Goal: Navigation & Orientation: Find specific page/section

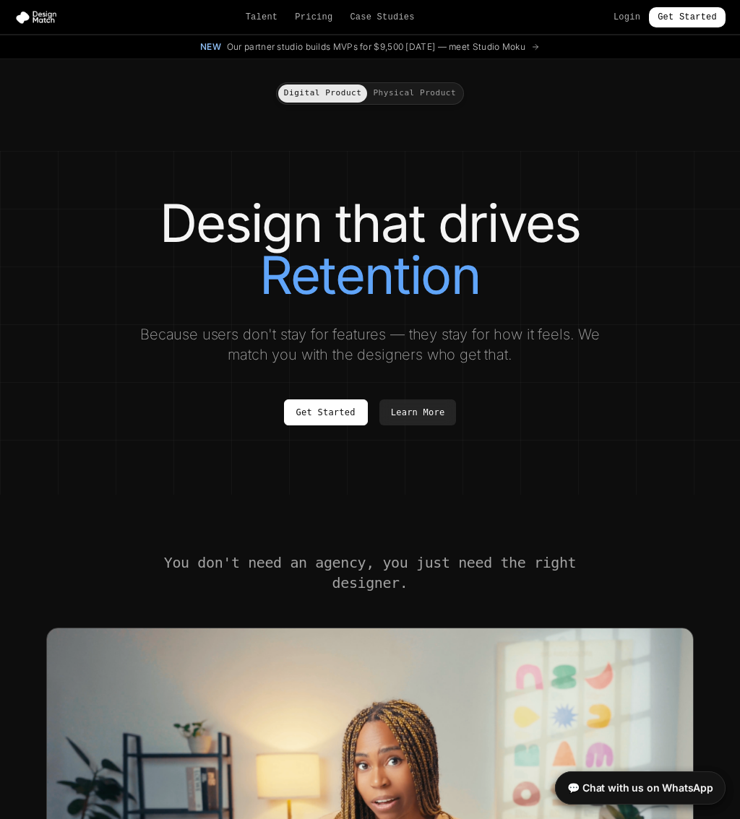
click at [259, 27] on div "Talent Pricing Case Studies Login Get Started" at bounding box center [370, 17] width 740 height 20
click at [309, 17] on link "Pricing" at bounding box center [314, 18] width 38 height 12
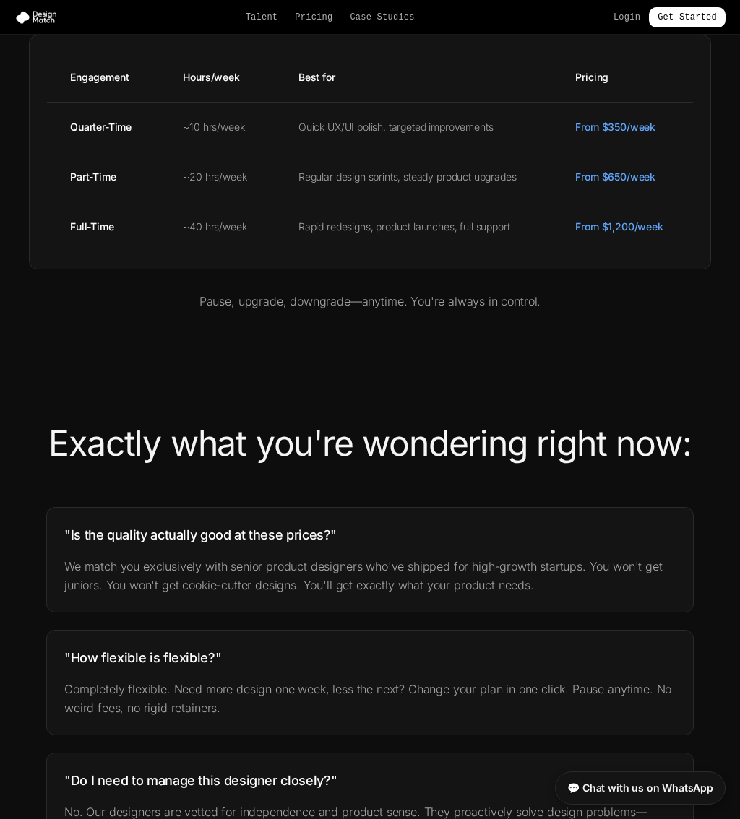
scroll to position [590, 0]
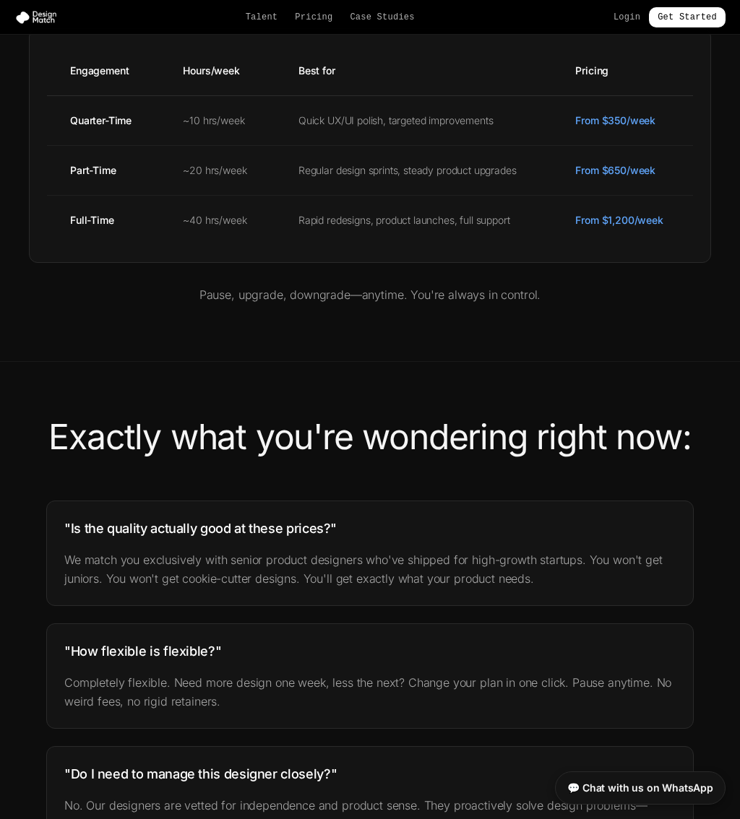
click at [253, 25] on div "Talent Pricing Case Studies Login Get Started" at bounding box center [370, 17] width 740 height 20
click at [251, 20] on link "Talent" at bounding box center [262, 18] width 33 height 12
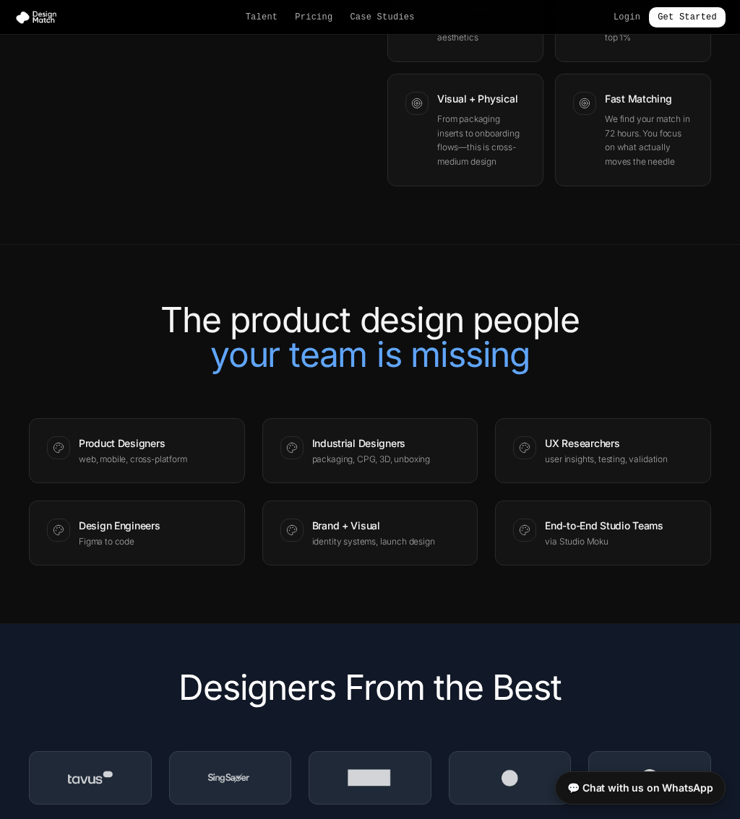
scroll to position [1482, 0]
